Goal: Task Accomplishment & Management: Use online tool/utility

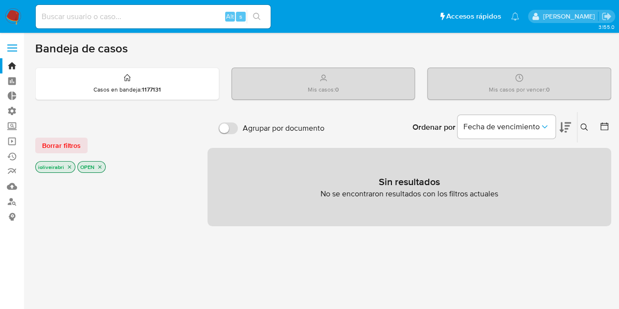
click at [14, 46] on label at bounding box center [12, 48] width 24 height 21
click at [0, 0] on input "checkbox" at bounding box center [0, 0] width 0 height 0
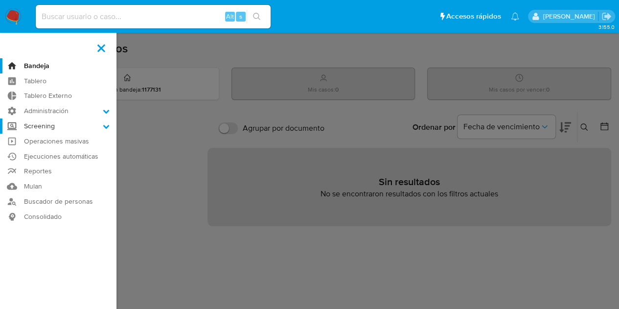
click at [60, 126] on label "Screening" at bounding box center [58, 125] width 117 height 15
click at [0, 0] on input "Screening" at bounding box center [0, 0] width 0 height 0
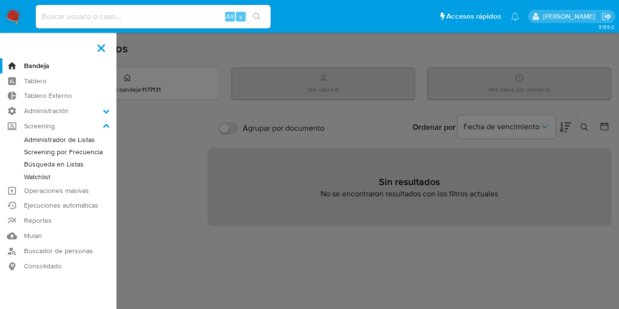
click at [70, 141] on link "Administrador de Listas" at bounding box center [58, 140] width 117 height 12
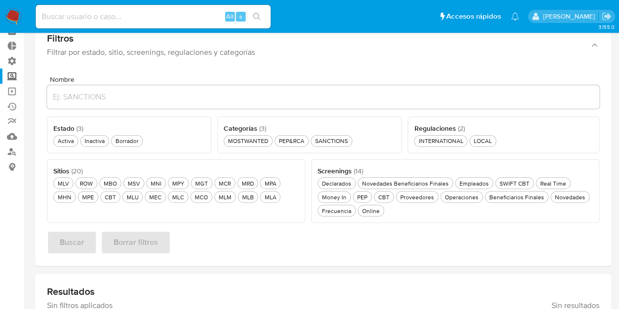
scroll to position [98, 0]
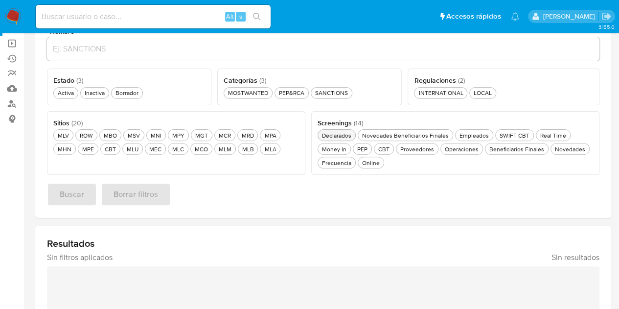
click at [340, 134] on div "Declarados Declarados" at bounding box center [336, 135] width 33 height 8
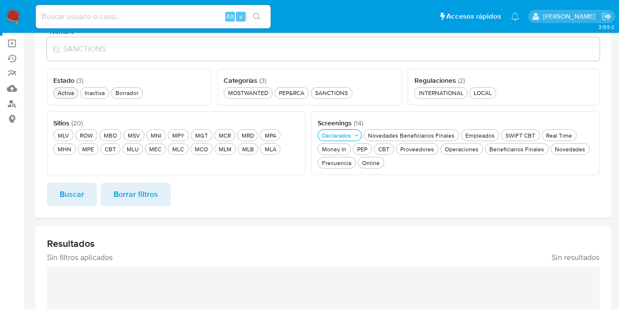
click at [68, 89] on div "Activa Activa" at bounding box center [66, 93] width 20 height 8
click at [56, 136] on button "MLV MLV" at bounding box center [63, 135] width 20 height 12
click at [83, 198] on span "Buscar" at bounding box center [72, 195] width 24 height 22
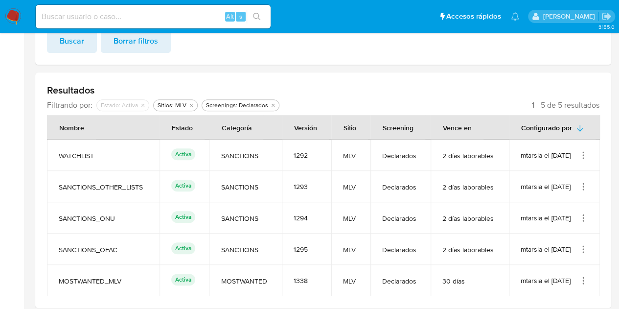
scroll to position [256, 0]
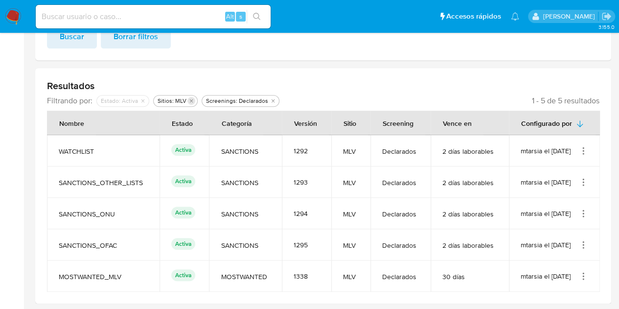
click at [190, 99] on icon "Eliminar filtro de undefined Sitios: MLV" at bounding box center [191, 100] width 3 height 3
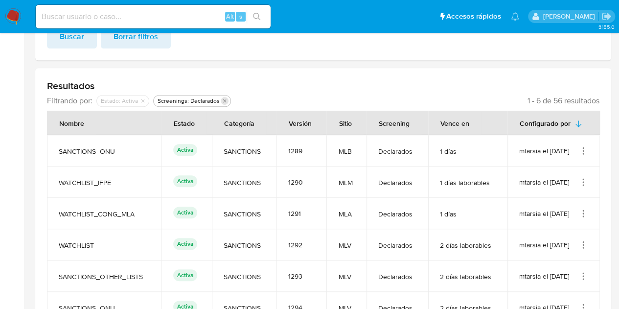
click at [222, 99] on icon "Eliminar filtro de undefined Screenings: Declarados" at bounding box center [225, 101] width 6 height 6
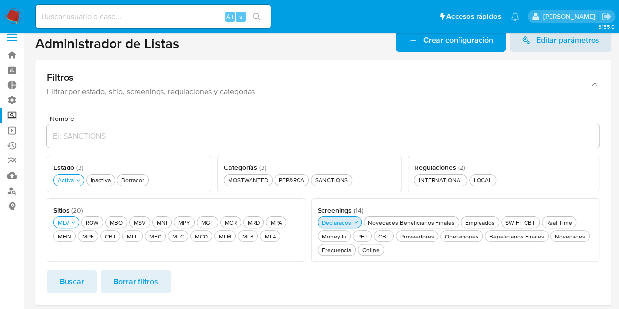
click at [340, 222] on div "Declarados Declarados" at bounding box center [336, 222] width 33 height 8
drag, startPoint x: 472, startPoint y: 202, endPoint x: 447, endPoint y: 190, distance: 28.0
click at [471, 201] on div "Screenings ( 14 ) Este campo es requerido Declarados Declarados Novedades Benef…" at bounding box center [455, 230] width 288 height 64
drag, startPoint x: 405, startPoint y: 175, endPoint x: 473, endPoint y: 167, distance: 68.0
click at [477, 170] on div "Nombre Estado ( 3 ) Este campo es requerido Activa Activa Inactiva Inactiva Bor…" at bounding box center [323, 188] width 553 height 147
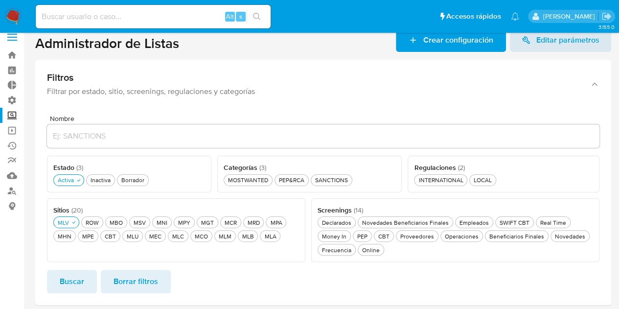
click at [471, 167] on div "Regulaciones ( 2 )" at bounding box center [503, 167] width 179 height 11
click at [468, 167] on div "Regulaciones ( 2 )" at bounding box center [503, 167] width 179 height 11
drag, startPoint x: 466, startPoint y: 167, endPoint x: 410, endPoint y: 168, distance: 55.8
click at [410, 168] on div "Regulaciones ( 2 ) Este campo es requerido INTERNATIONAL INTERNATIONAL LOCAL LO…" at bounding box center [504, 174] width 192 height 37
drag, startPoint x: 270, startPoint y: 168, endPoint x: 224, endPoint y: 164, distance: 46.2
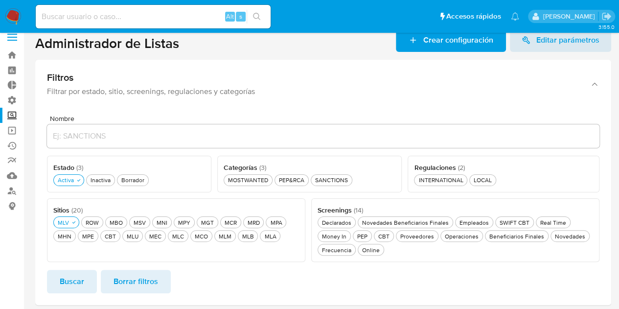
click at [224, 164] on div "Categorías ( 3 )" at bounding box center [310, 167] width 172 height 11
click at [223, 164] on div "Categorías ( 3 ) Este campo es requerido MOSTWANTED MOSTWANTED PEP&RCA PEP&RCA …" at bounding box center [309, 174] width 185 height 37
drag, startPoint x: 85, startPoint y: 168, endPoint x: 55, endPoint y: 165, distance: 30.0
click at [54, 164] on div "Estado ( 3 )" at bounding box center [129, 167] width 152 height 11
click at [58, 165] on span "Estado ( 3 )" at bounding box center [68, 168] width 30 height 10
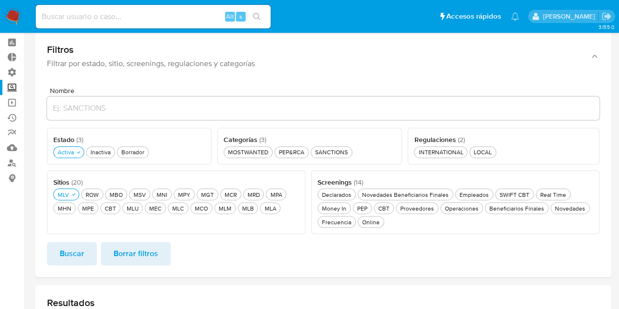
scroll to position [60, 0]
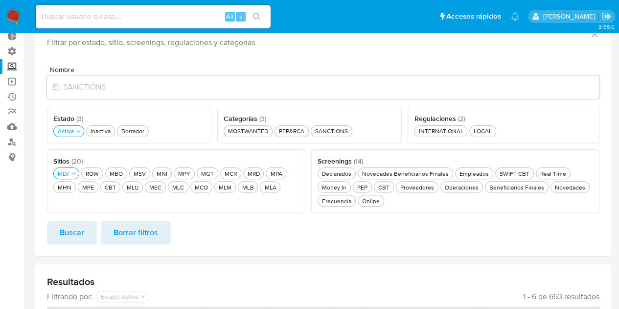
drag, startPoint x: 412, startPoint y: 119, endPoint x: 476, endPoint y: 117, distance: 64.7
click at [488, 116] on div "Regulaciones ( 2 ) Este campo es requerido INTERNATIONAL INTERNATIONAL LOCAL LO…" at bounding box center [504, 125] width 192 height 37
click at [476, 116] on div "Regulaciones ( 2 )" at bounding box center [503, 118] width 179 height 11
drag, startPoint x: 470, startPoint y: 115, endPoint x: 415, endPoint y: 116, distance: 55.8
click at [415, 116] on div "Regulaciones ( 2 )" at bounding box center [503, 118] width 179 height 11
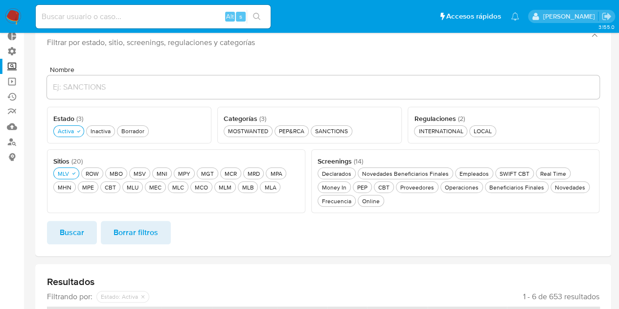
click at [273, 110] on div "Categorías ( 3 ) Este campo es requerido MOSTWANTED MOSTWANTED PEP&RCA PEP&RCA …" at bounding box center [309, 125] width 185 height 37
drag, startPoint x: 267, startPoint y: 121, endPoint x: 218, endPoint y: 118, distance: 49.0
click at [218, 118] on div "Categorías ( 3 ) Este campo es requerido MOSTWANTED MOSTWANTED PEP&RCA PEP&RCA …" at bounding box center [309, 125] width 185 height 37
click at [225, 114] on span "Categorías ( 3 )" at bounding box center [245, 119] width 43 height 10
drag, startPoint x: 85, startPoint y: 120, endPoint x: 50, endPoint y: 109, distance: 36.9
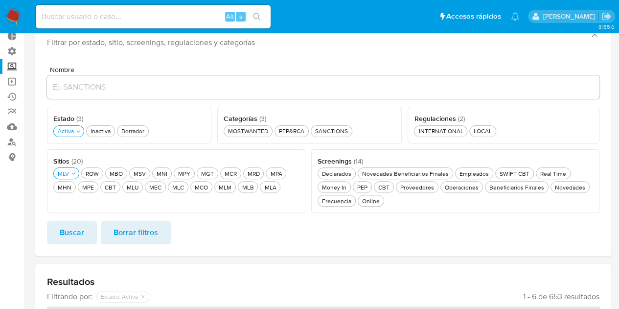
click at [50, 109] on div "Estado ( 3 ) Este campo es requerido Activa Activa Inactiva Inactiva Borrador B…" at bounding box center [129, 125] width 164 height 37
click at [251, 133] on div "MOSTWANTED MOSTWANTED" at bounding box center [248, 131] width 44 height 8
click at [305, 122] on div "Categorías ( 3 )" at bounding box center [311, 118] width 176 height 11
click at [306, 125] on button "PEP&RCA PEP&RCA" at bounding box center [297, 131] width 34 height 12
drag, startPoint x: 318, startPoint y: 130, endPoint x: 326, endPoint y: 133, distance: 8.7
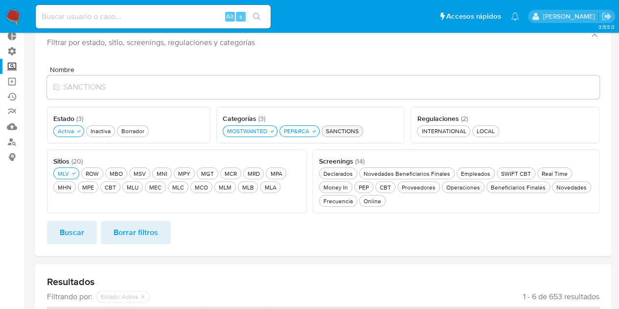
click at [318, 130] on button "PEP&RCA PEP&RCA" at bounding box center [300, 131] width 40 height 12
click at [328, 133] on div "SANCTIONS SANCTIONS" at bounding box center [336, 131] width 37 height 8
click at [310, 128] on div "PEP&RCA PEP&RCA" at bounding box center [296, 131] width 29 height 8
click at [91, 223] on button "Buscar" at bounding box center [72, 232] width 50 height 23
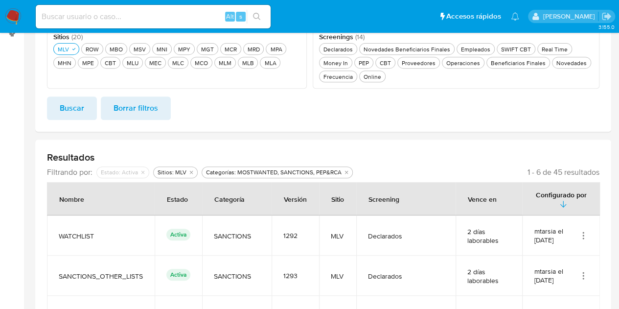
scroll to position [109, 0]
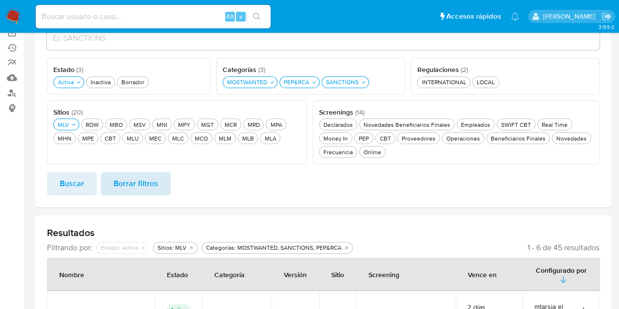
click at [149, 179] on span "Borrar filtros" at bounding box center [136, 184] width 45 height 22
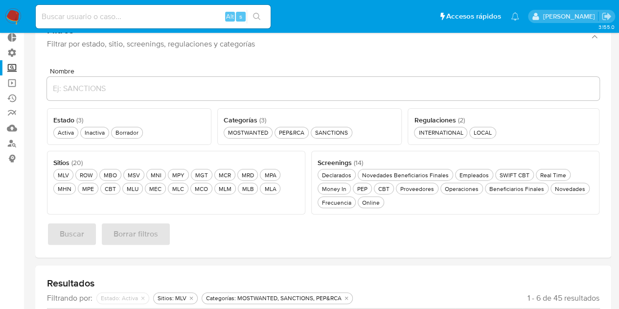
scroll to position [0, 0]
